Goal: Navigation & Orientation: Find specific page/section

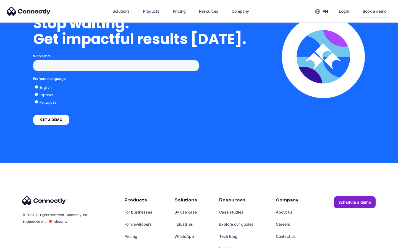
scroll to position [1401, 0]
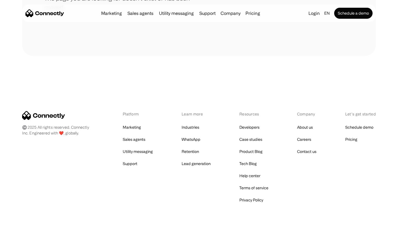
scroll to position [101, 0]
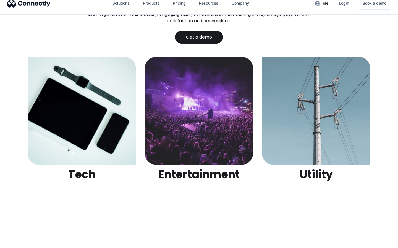
scroll to position [1742, 0]
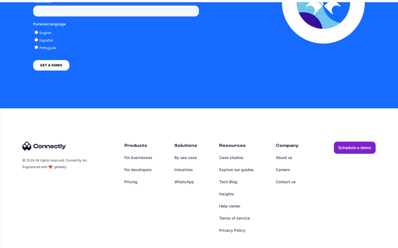
scroll to position [1175, 0]
